Goal: Task Accomplishment & Management: Use online tool/utility

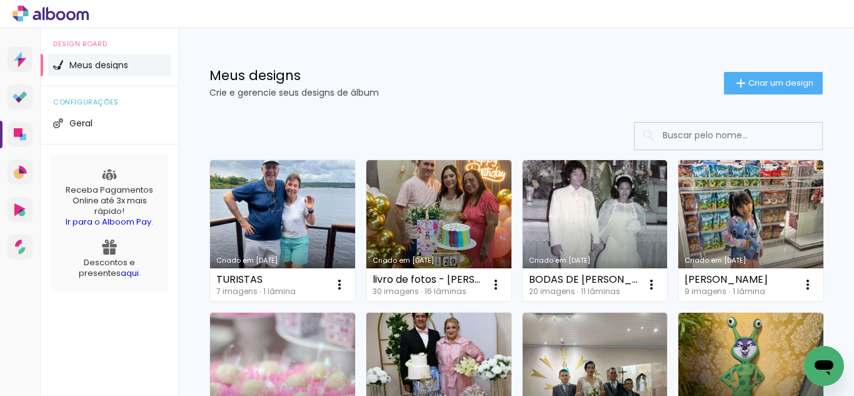
click at [512, 352] on link "Criado em [DATE]" at bounding box center [438, 383] width 145 height 141
